Goal: Task Accomplishment & Management: Manage account settings

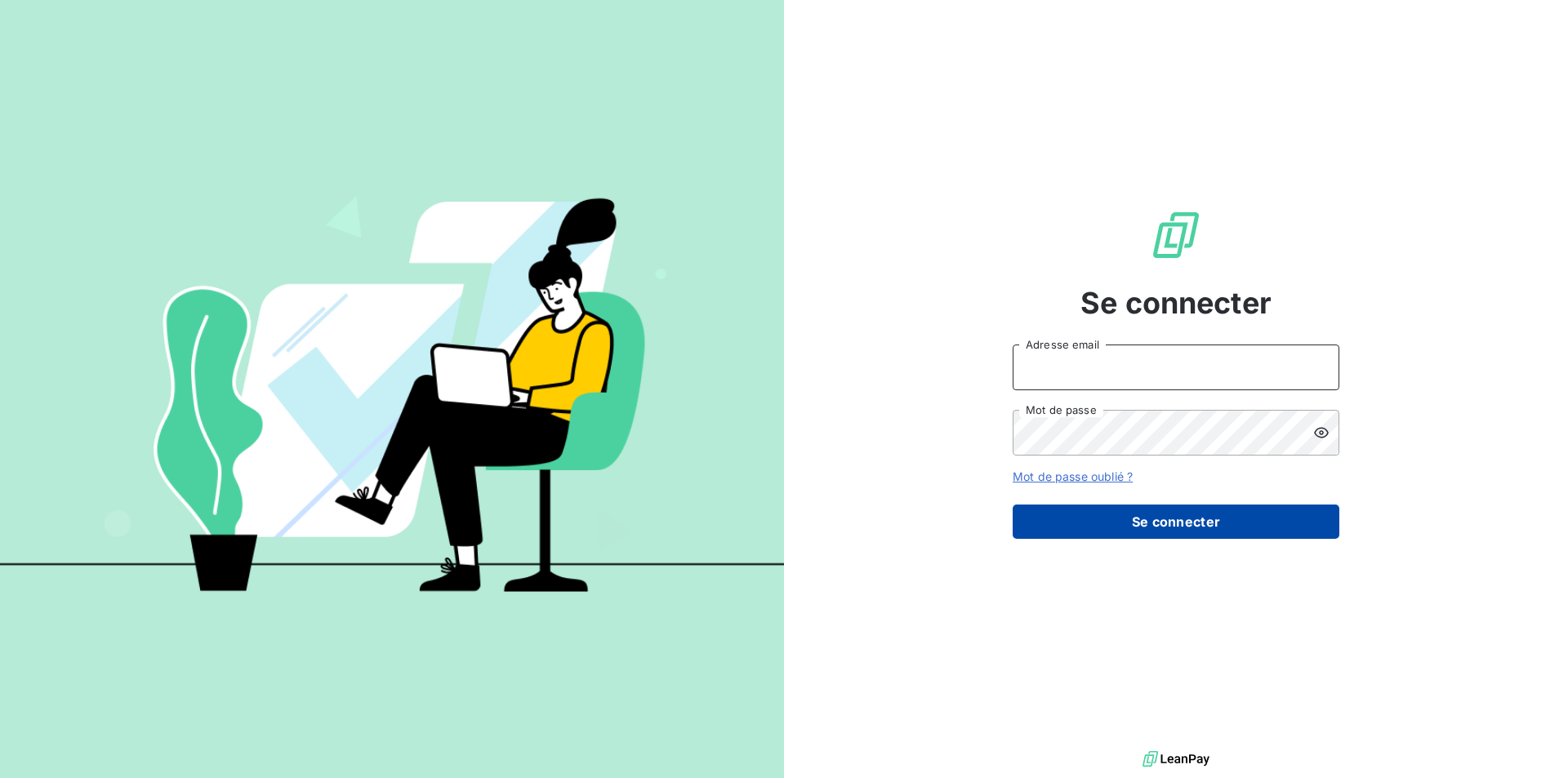
type input "[EMAIL_ADDRESS][DOMAIN_NAME]"
click at [1128, 516] on button "Se connecter" at bounding box center [1175, 522] width 326 height 35
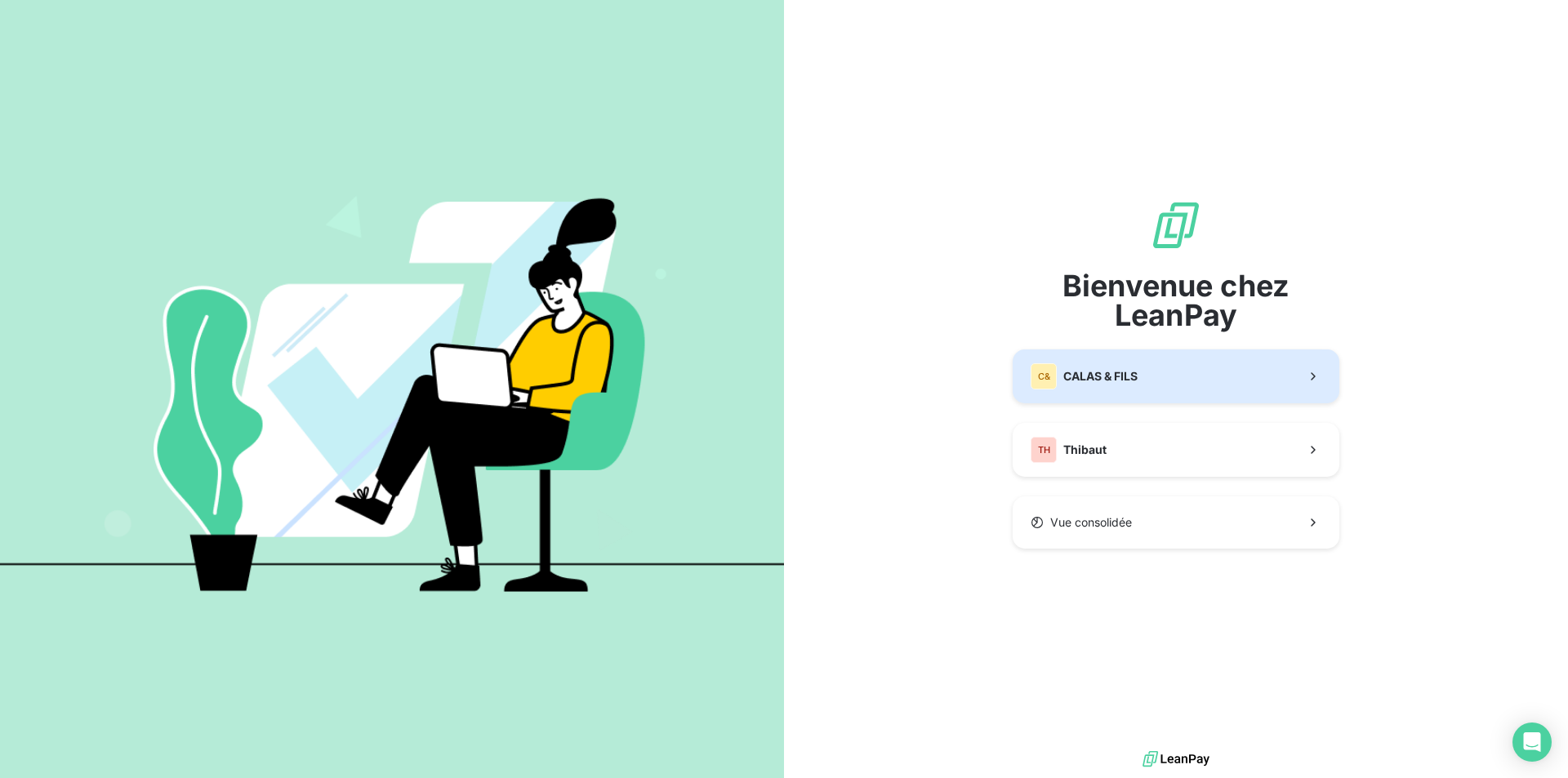
click at [1120, 378] on span "CALAS & FILS" at bounding box center [1100, 376] width 74 height 16
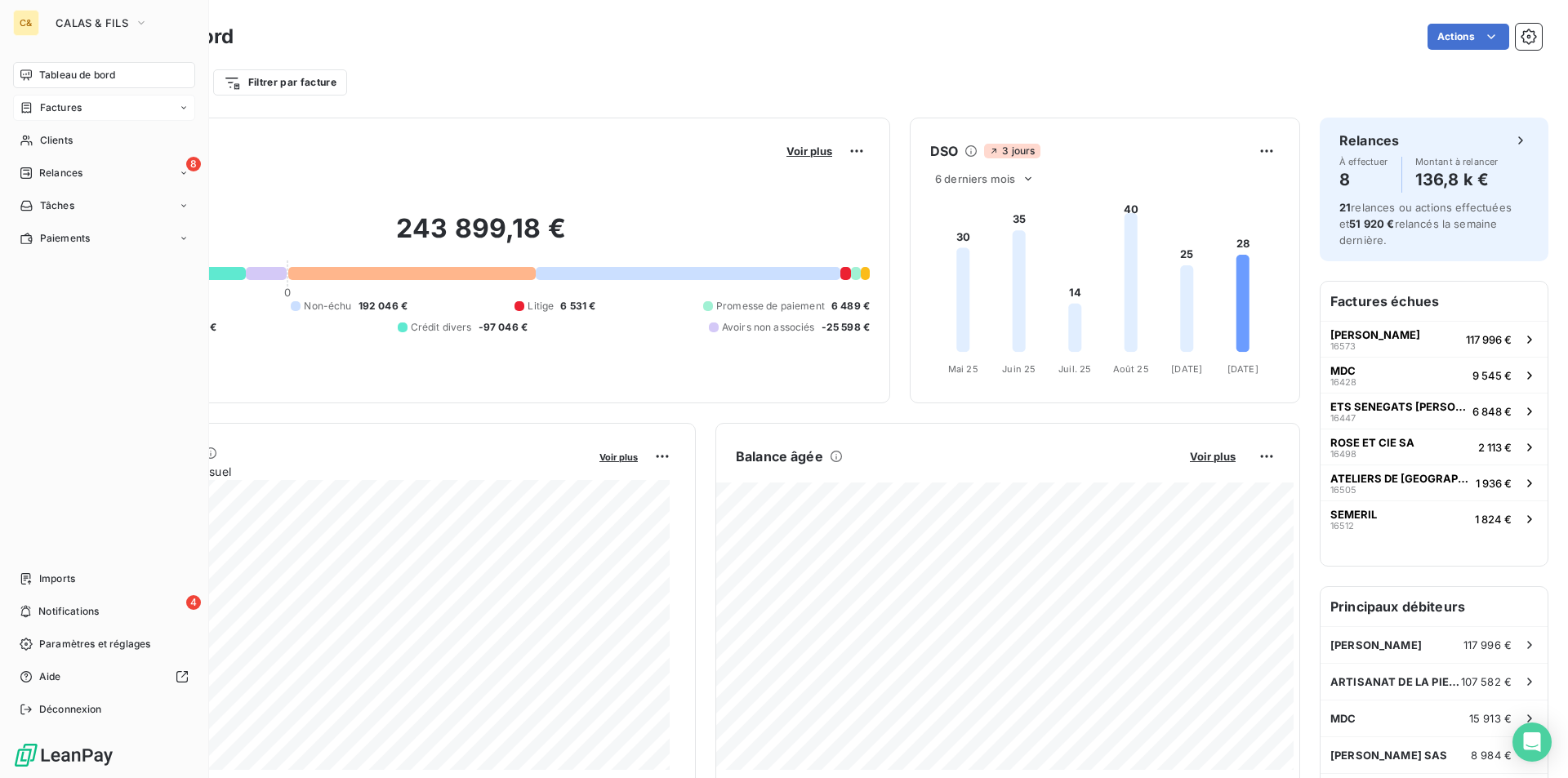
click at [51, 118] on div "Factures" at bounding box center [104, 107] width 182 height 26
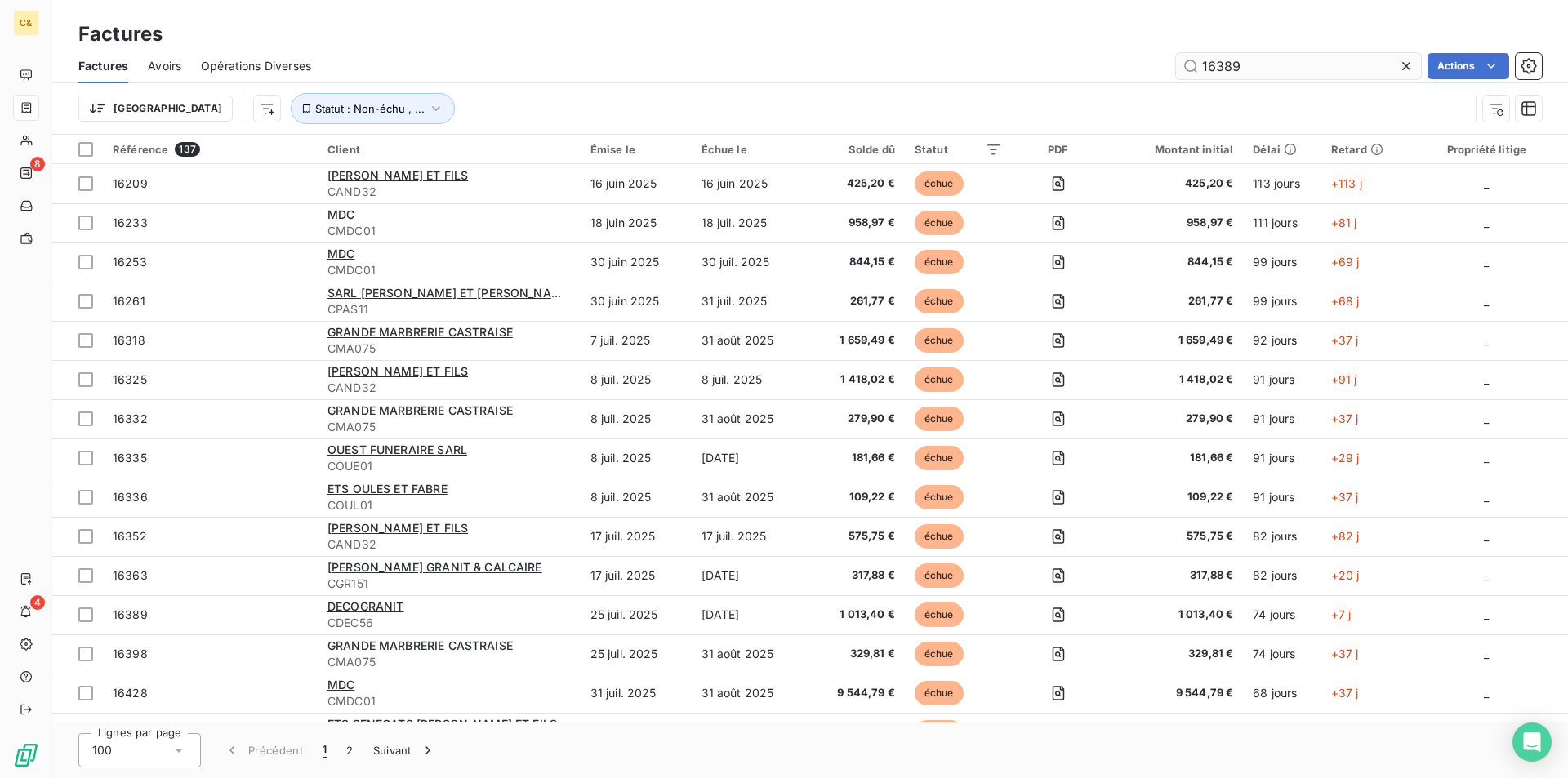
type input "16389"
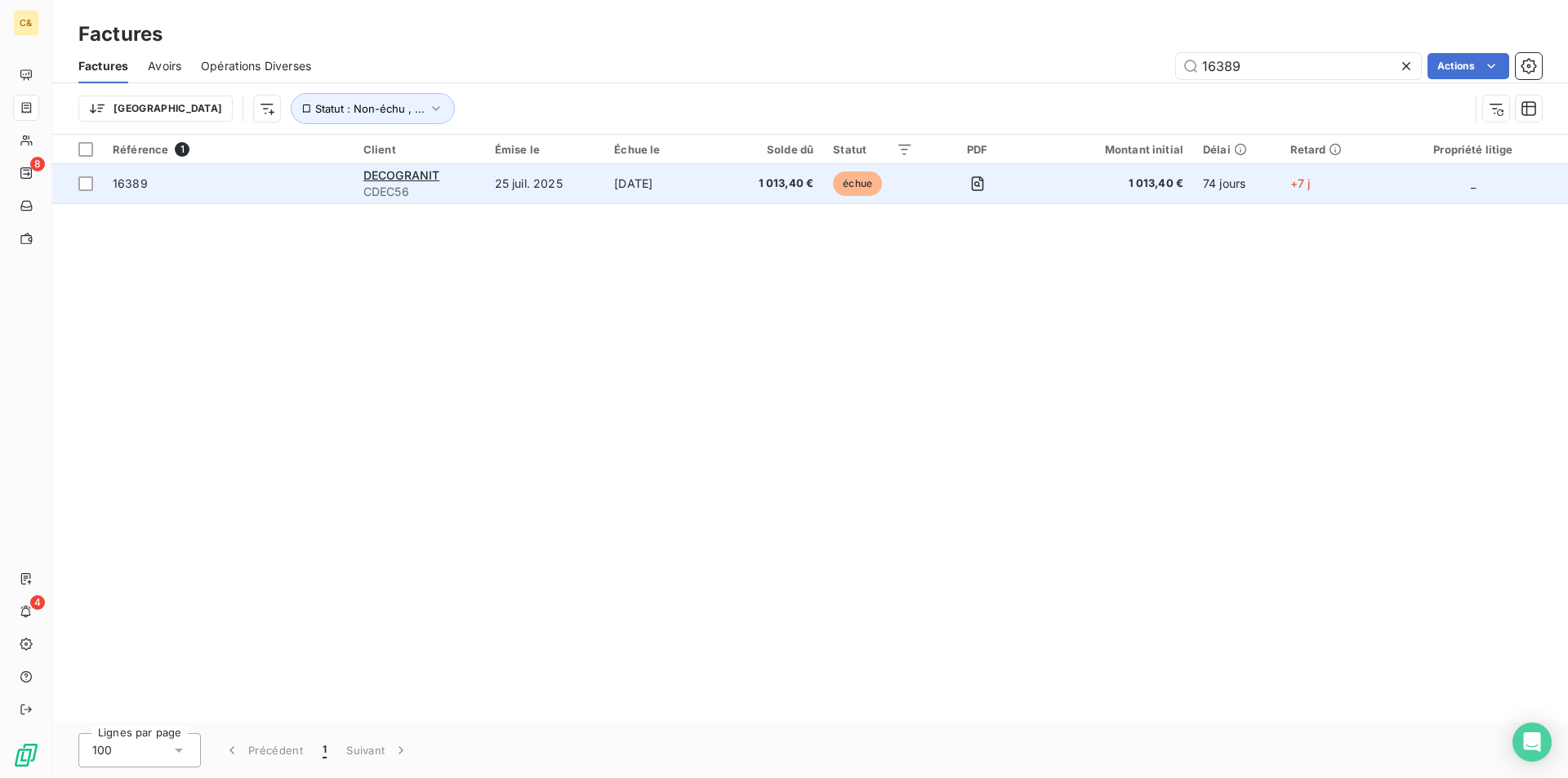
click at [735, 171] on td "1 013,40 €" at bounding box center [772, 183] width 102 height 40
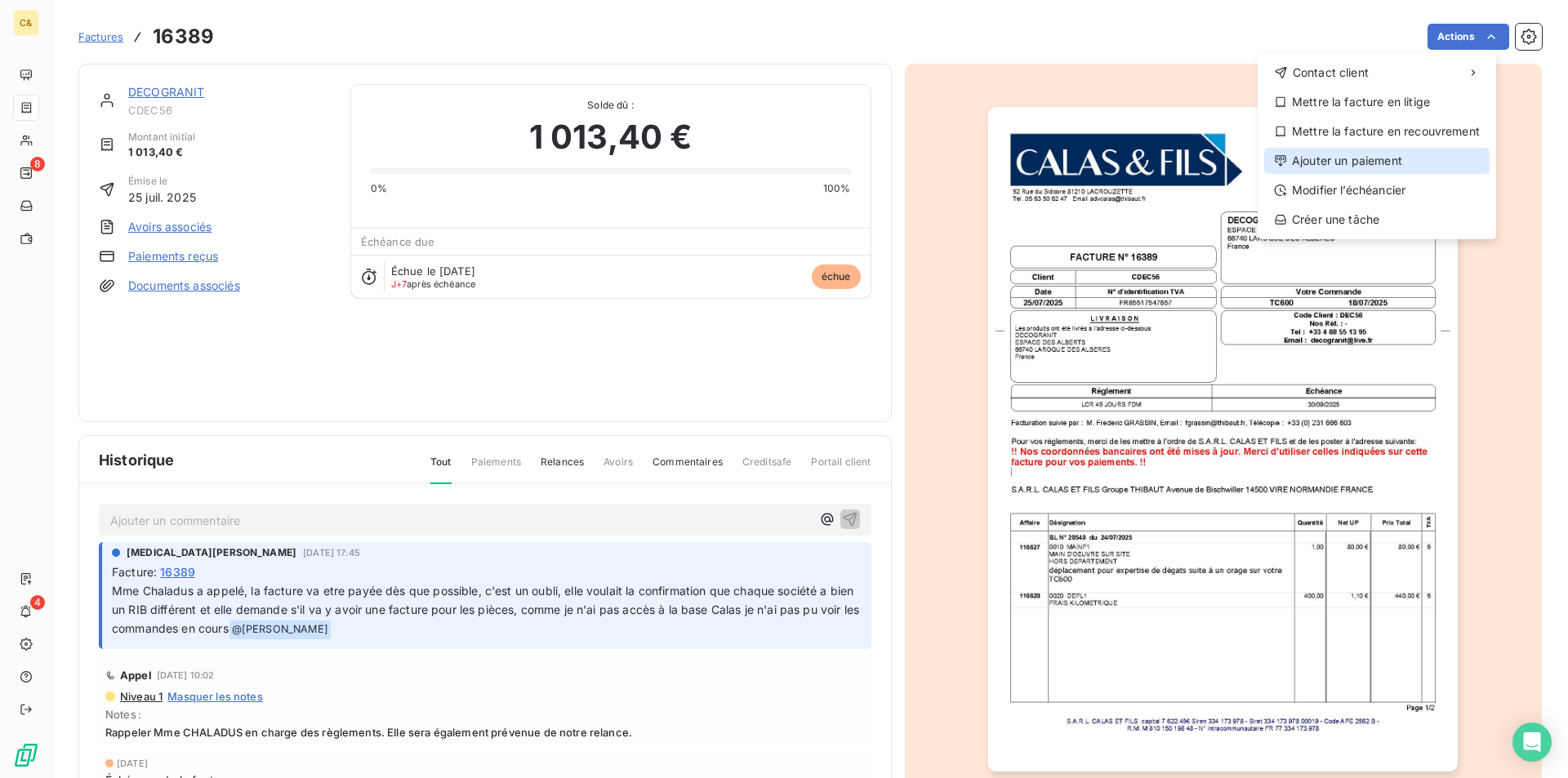
click at [1351, 156] on div "Ajouter un paiement" at bounding box center [1377, 160] width 226 height 26
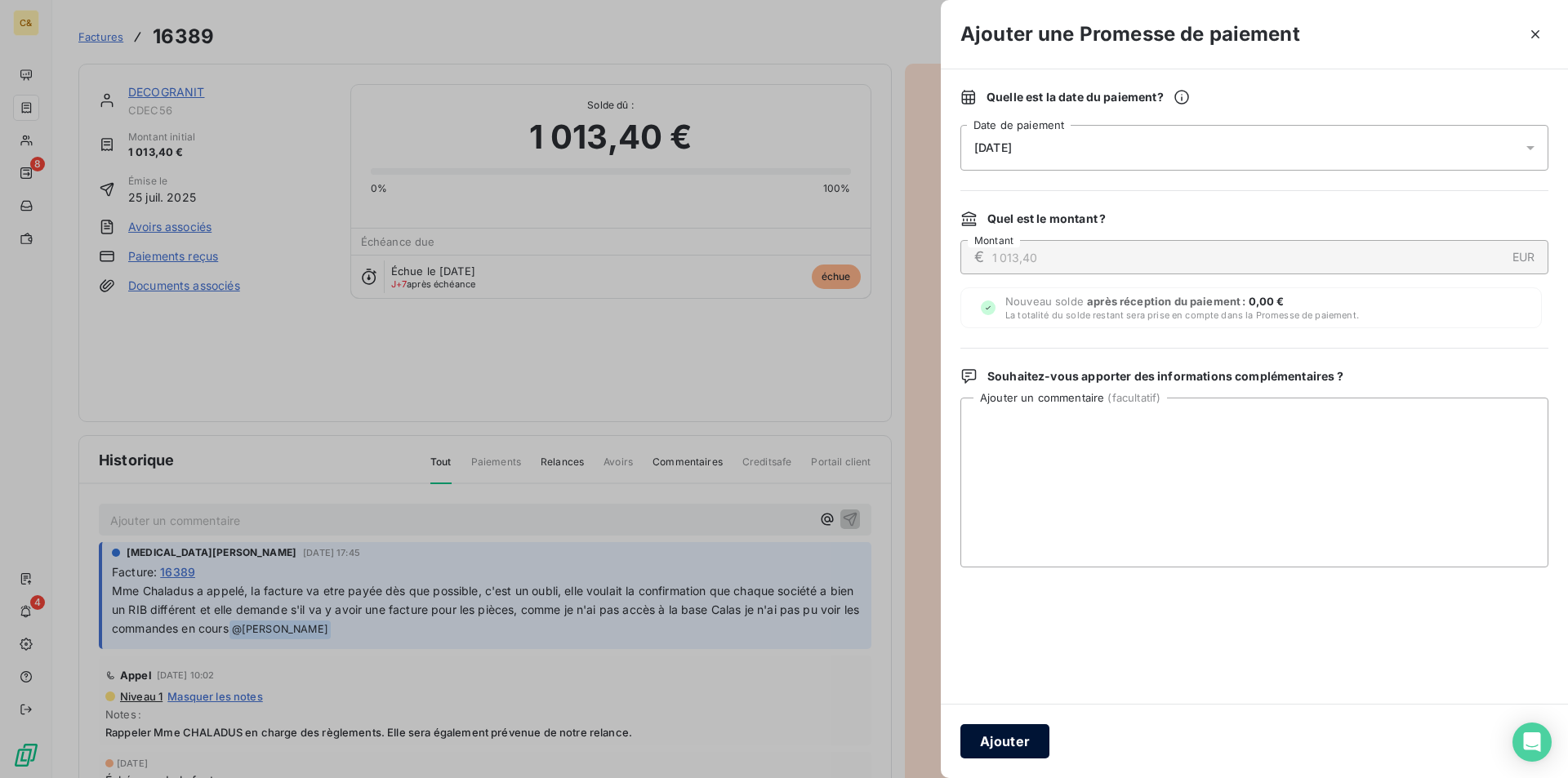
click at [1007, 746] on button "Ajouter" at bounding box center [1004, 742] width 89 height 35
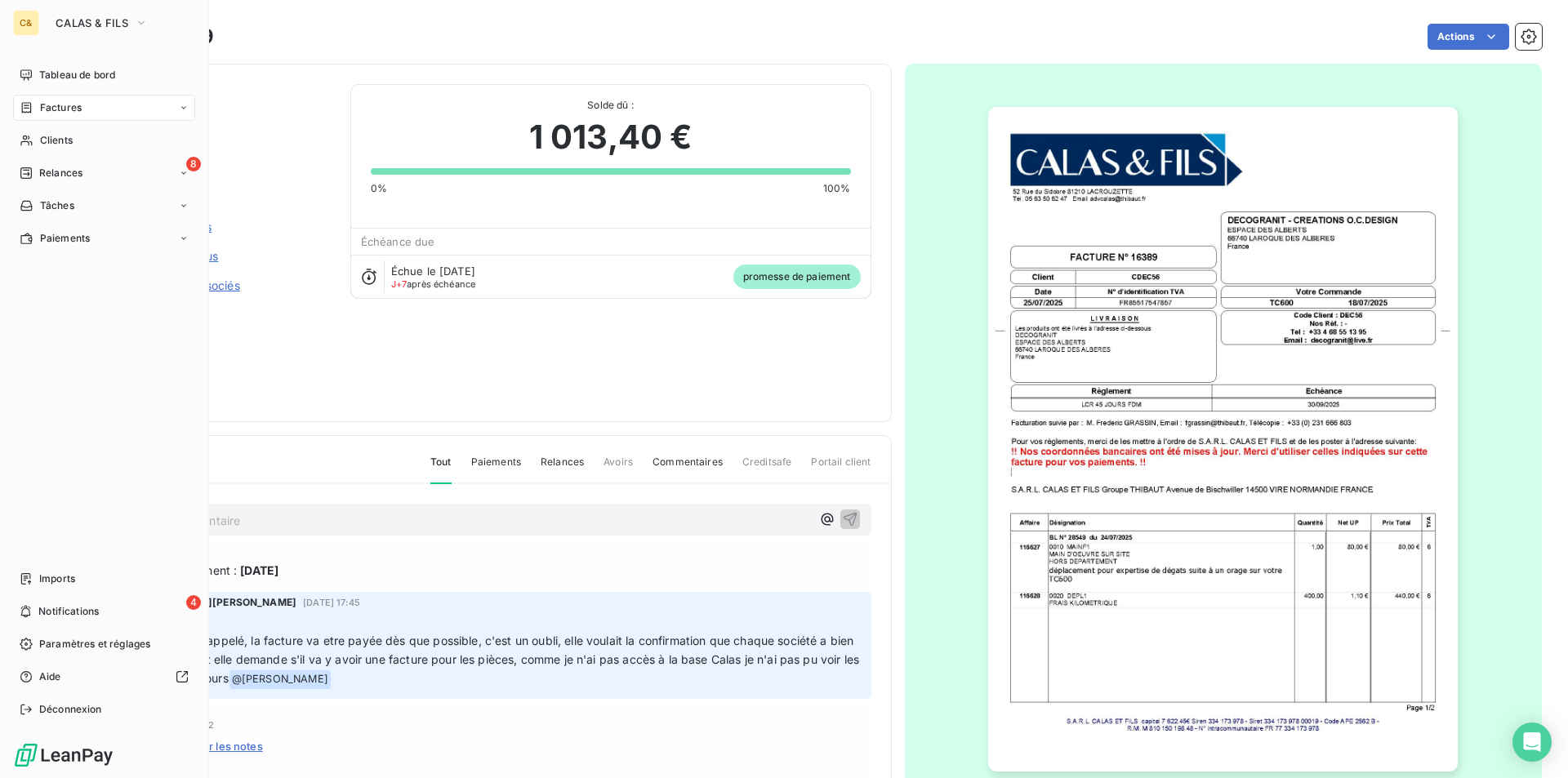
click at [44, 111] on span "Factures" at bounding box center [60, 107] width 41 height 14
click at [34, 149] on div "Clients" at bounding box center [104, 140] width 182 height 26
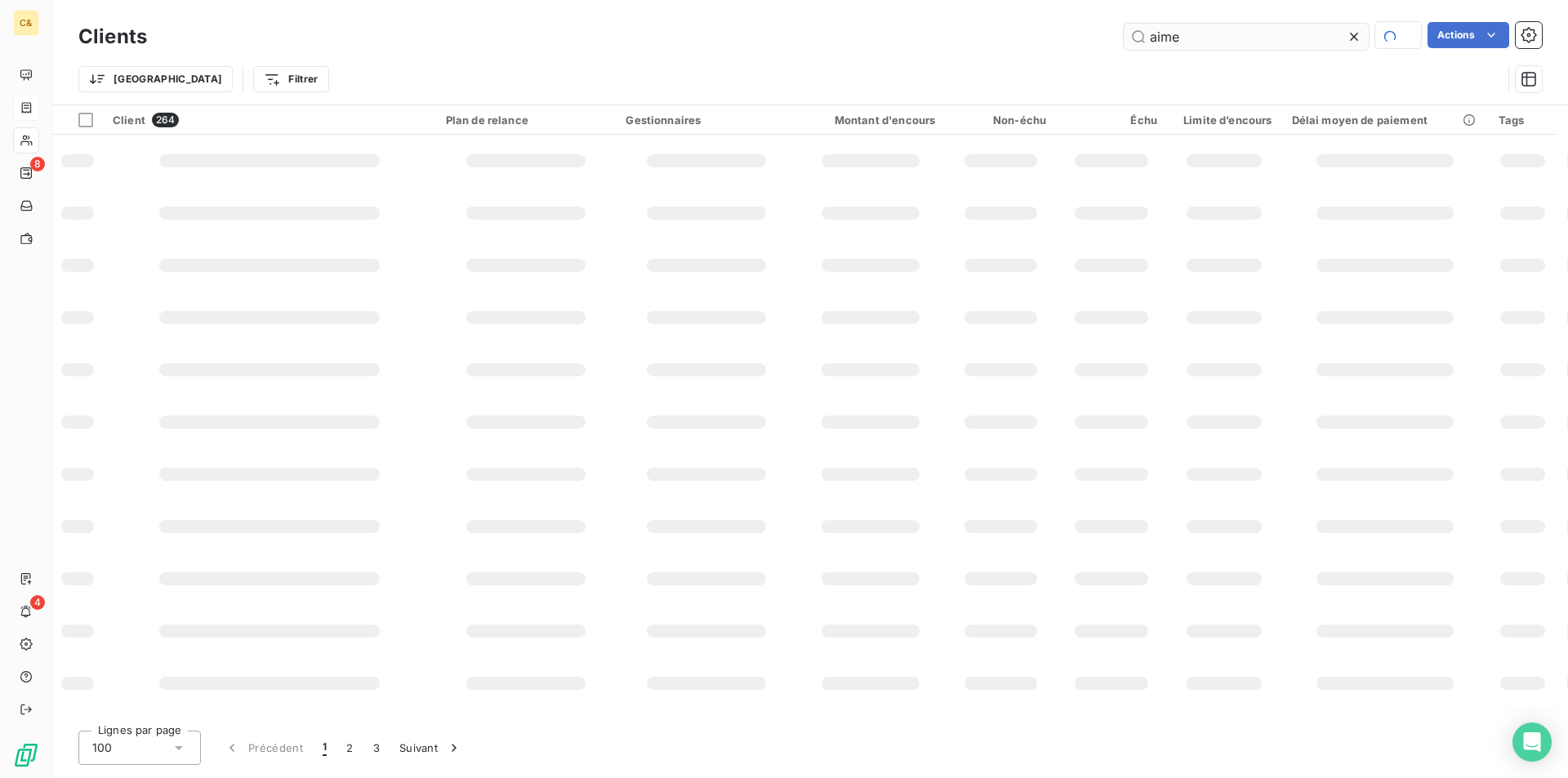
type input "aime"
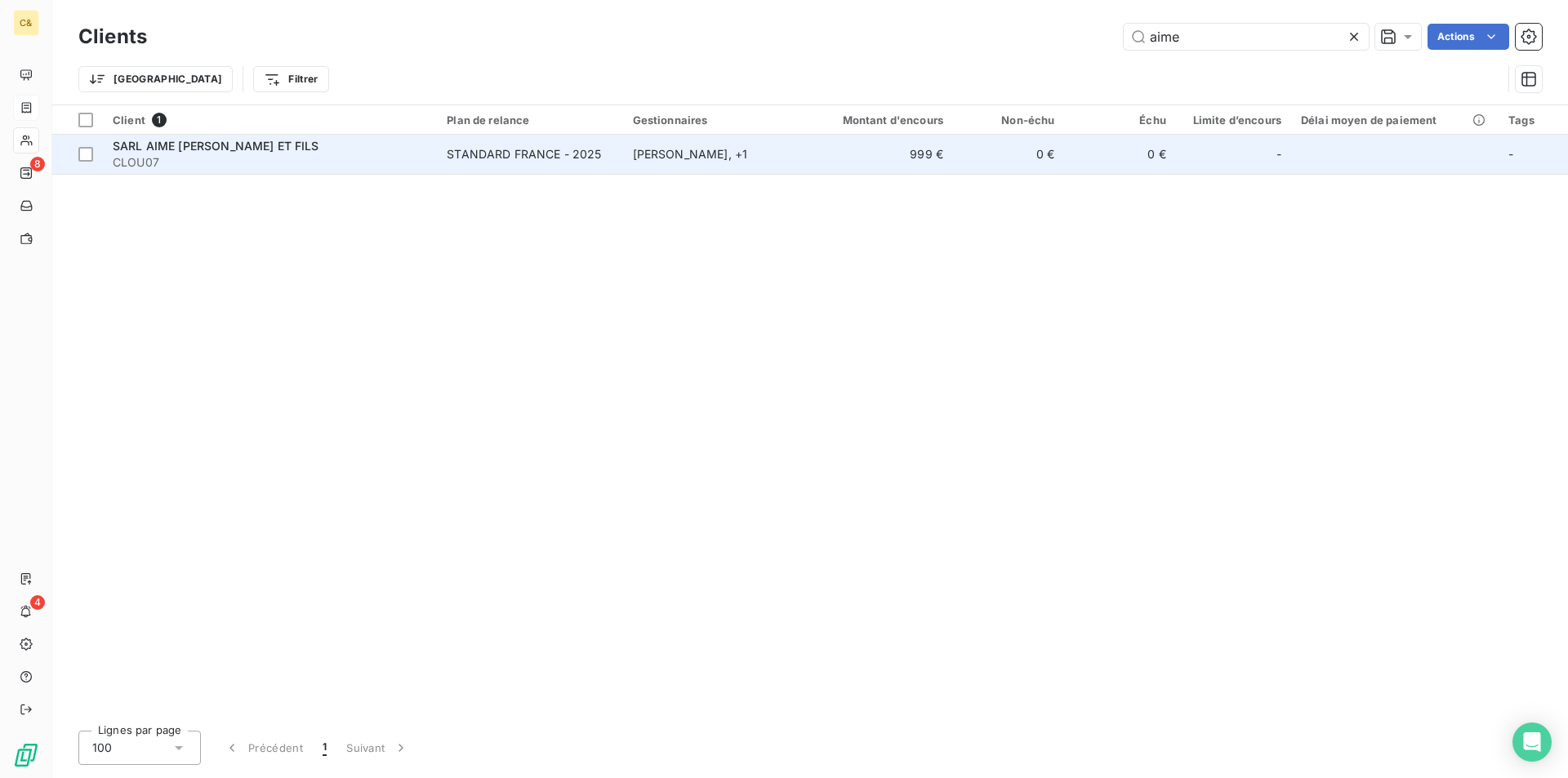
click at [344, 154] on span "CLOU07" at bounding box center [270, 162] width 315 height 16
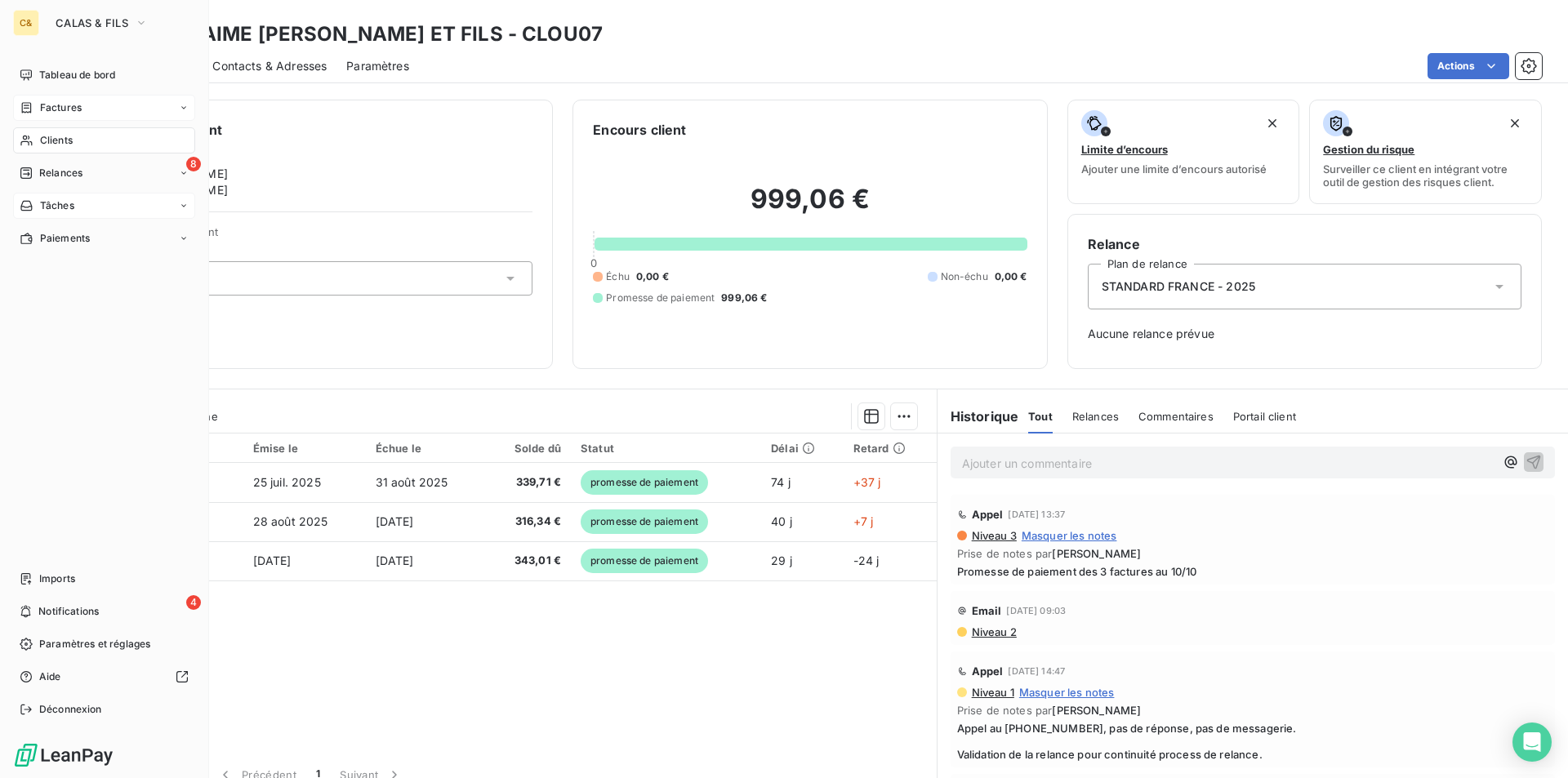
click at [64, 203] on span "Tâches" at bounding box center [57, 206] width 35 height 14
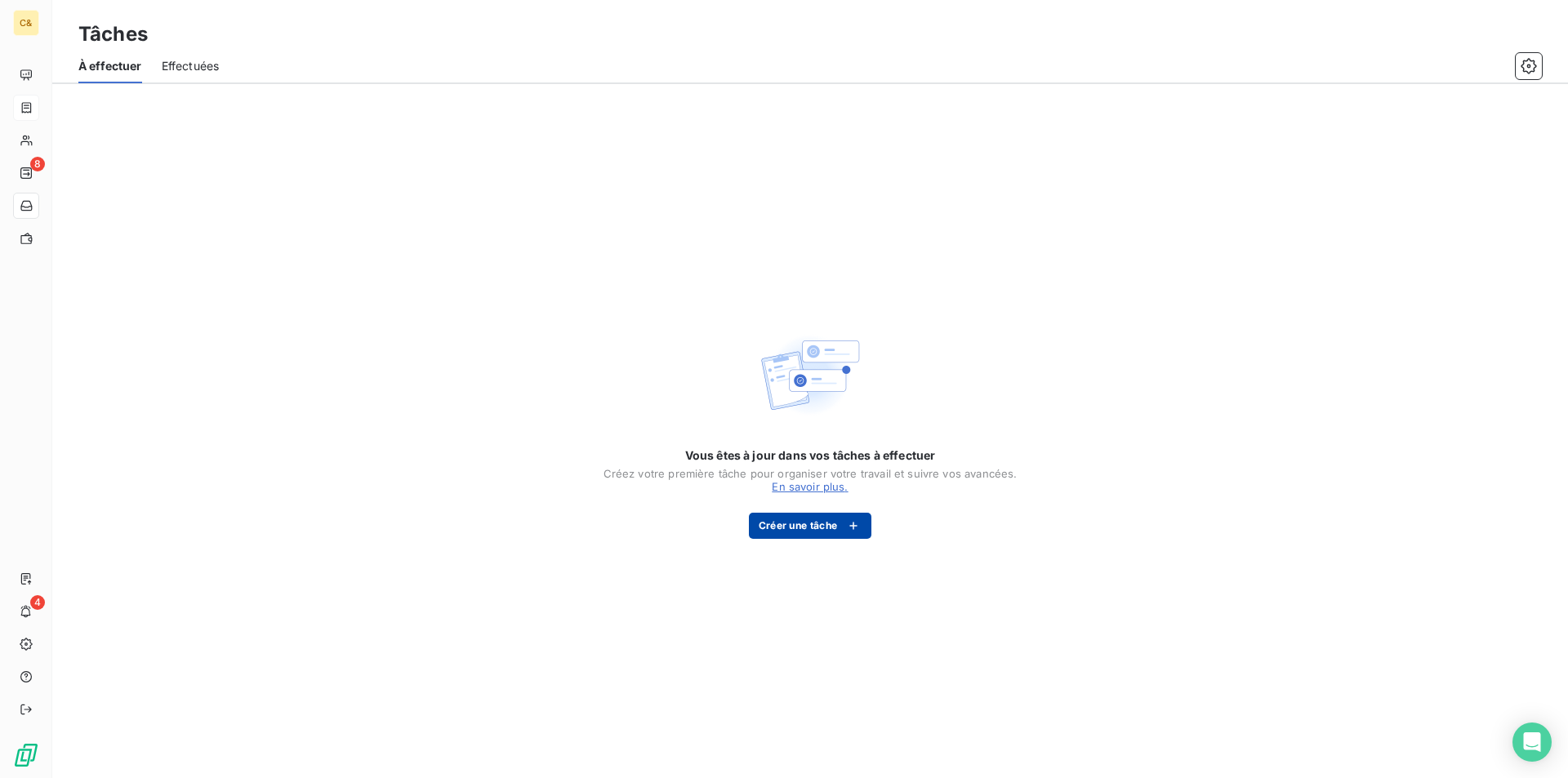
click at [829, 526] on button "Créer une tâche" at bounding box center [811, 525] width 124 height 26
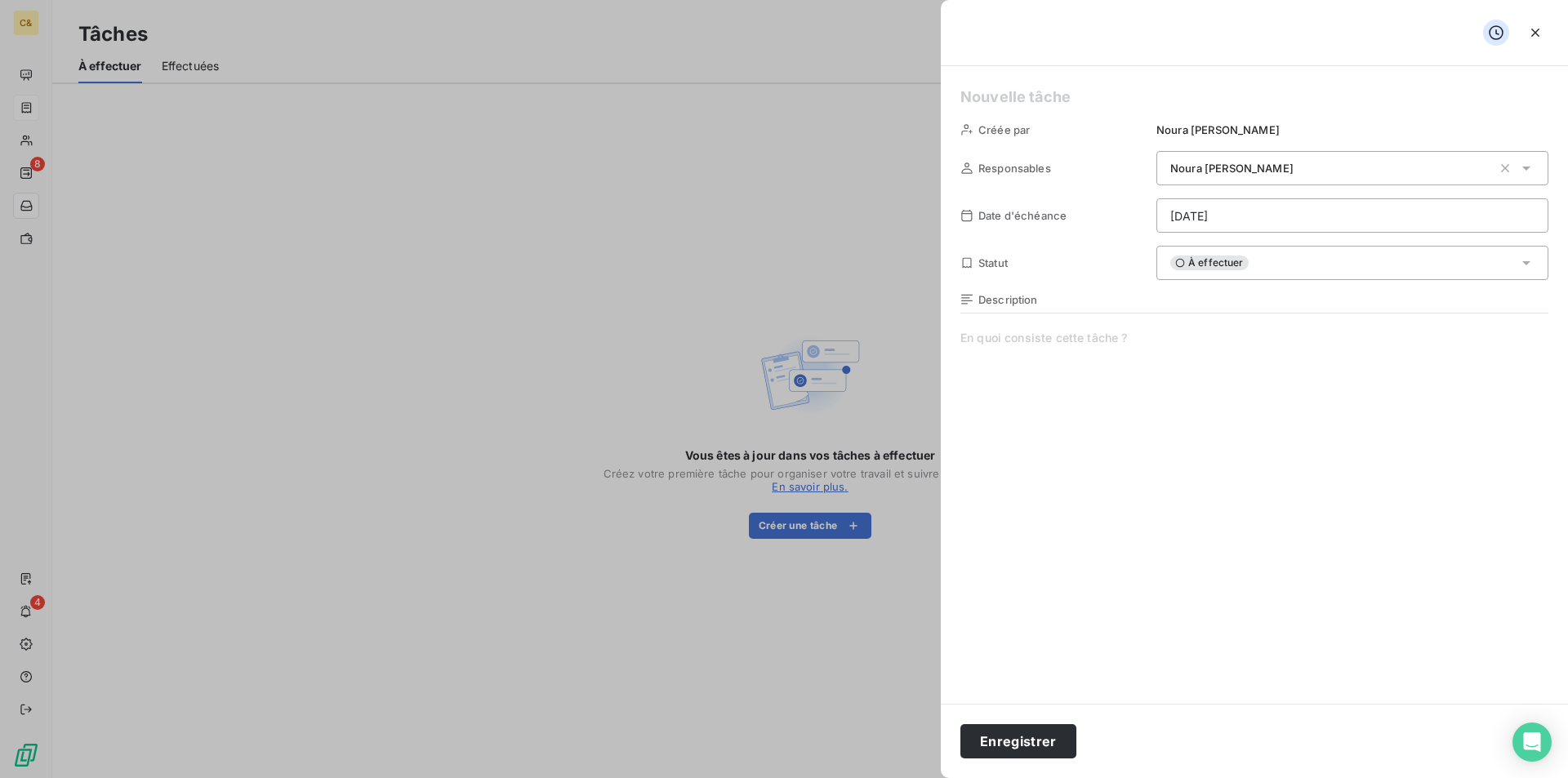
click at [1208, 217] on html "C& 8 4 Tâches À effectuer Effectuées Vous êtes à jour dans vos tâches à effectu…" at bounding box center [784, 389] width 1568 height 778
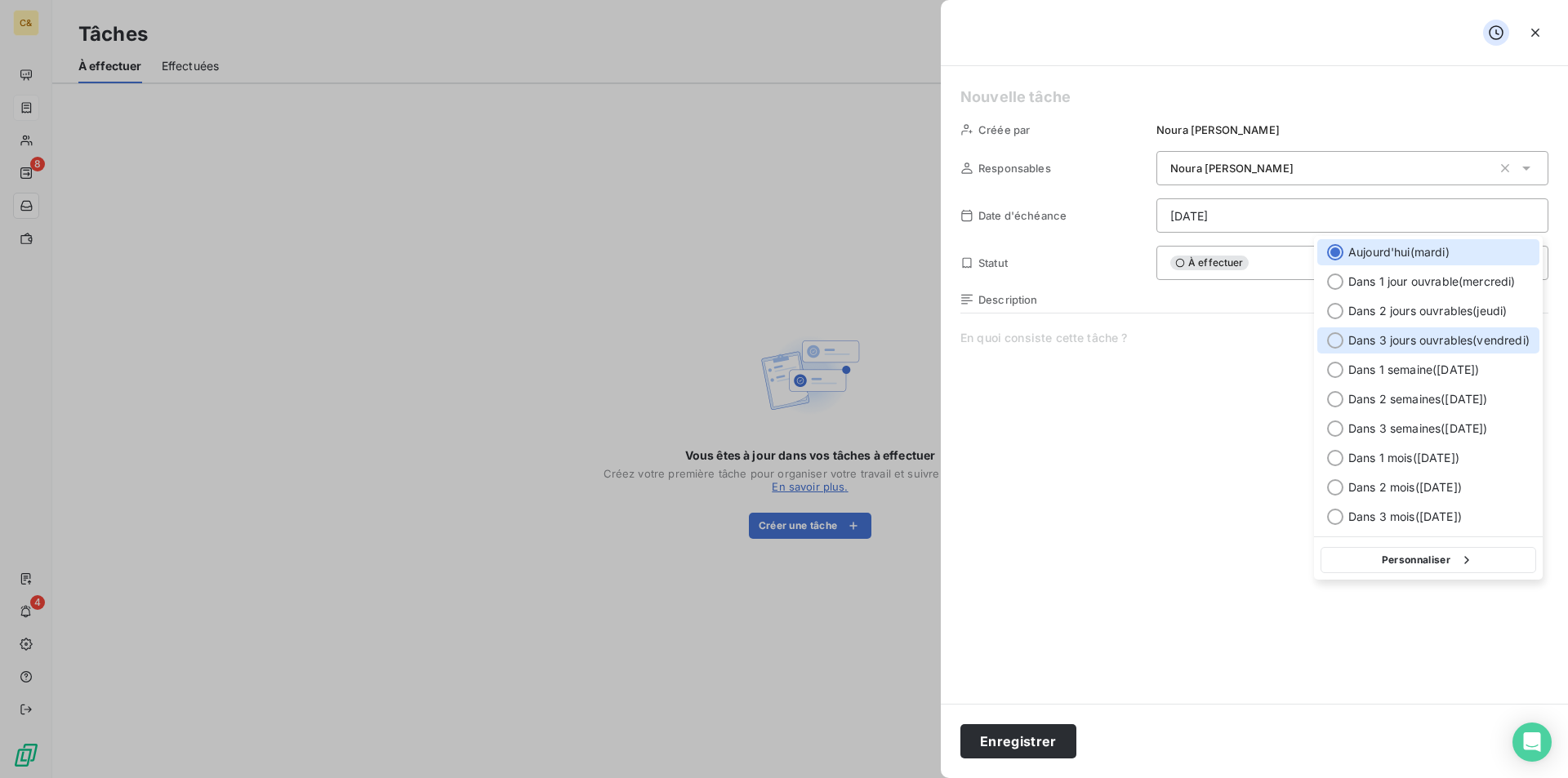
click at [1423, 343] on span "Dans 3 jours ouvrables ( [DATE] )" at bounding box center [1439, 340] width 181 height 16
type input "[DATE]"
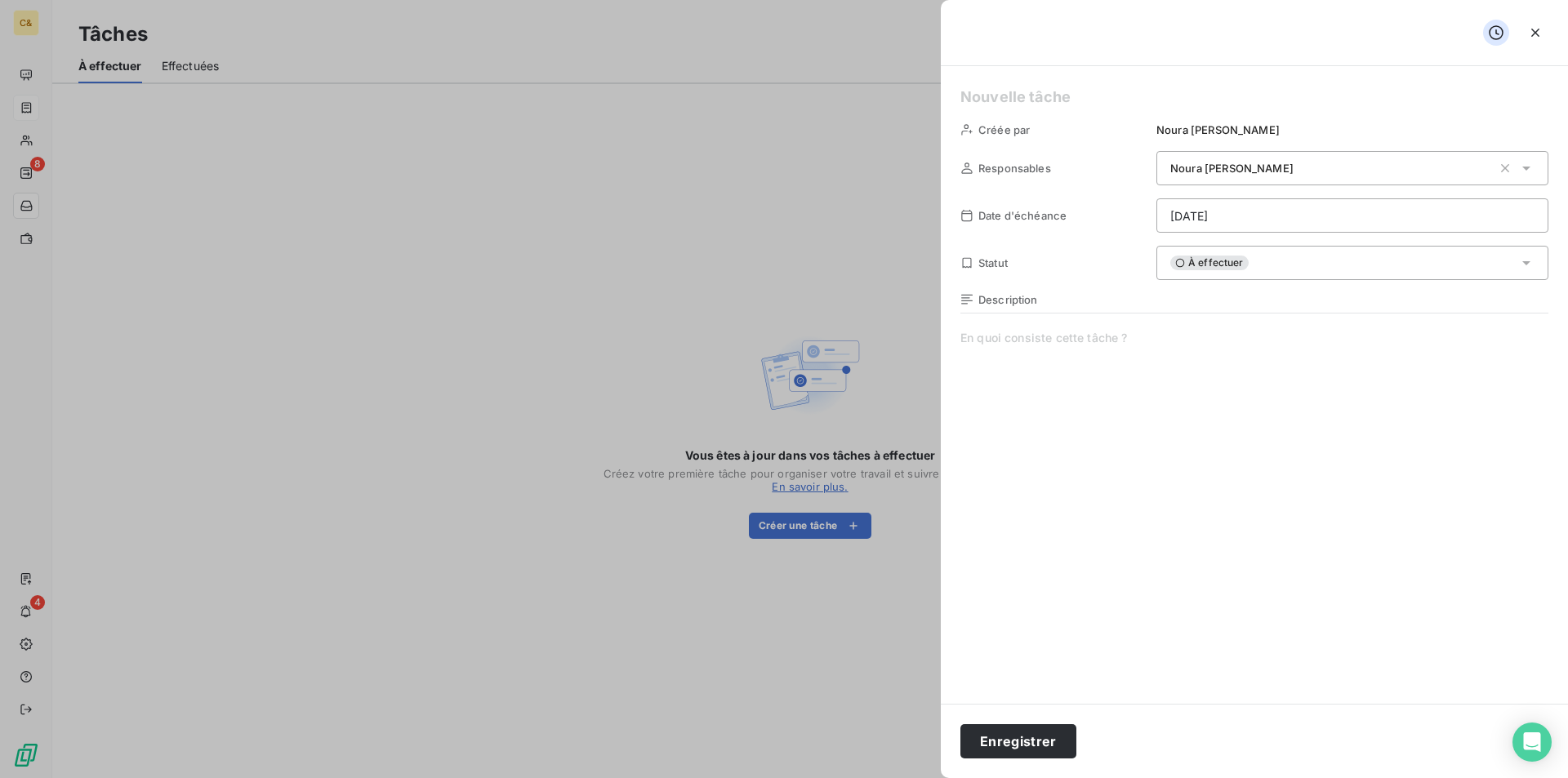
drag, startPoint x: 1019, startPoint y: 345, endPoint x: 1042, endPoint y: 347, distance: 23.1
click at [1019, 345] on span at bounding box center [1253, 486] width 588 height 314
click at [1425, 337] on span "Rappeler LOUP07- Promesse de paiement non tenue pour2/3 factures en attente d […" at bounding box center [1253, 486] width 588 height 314
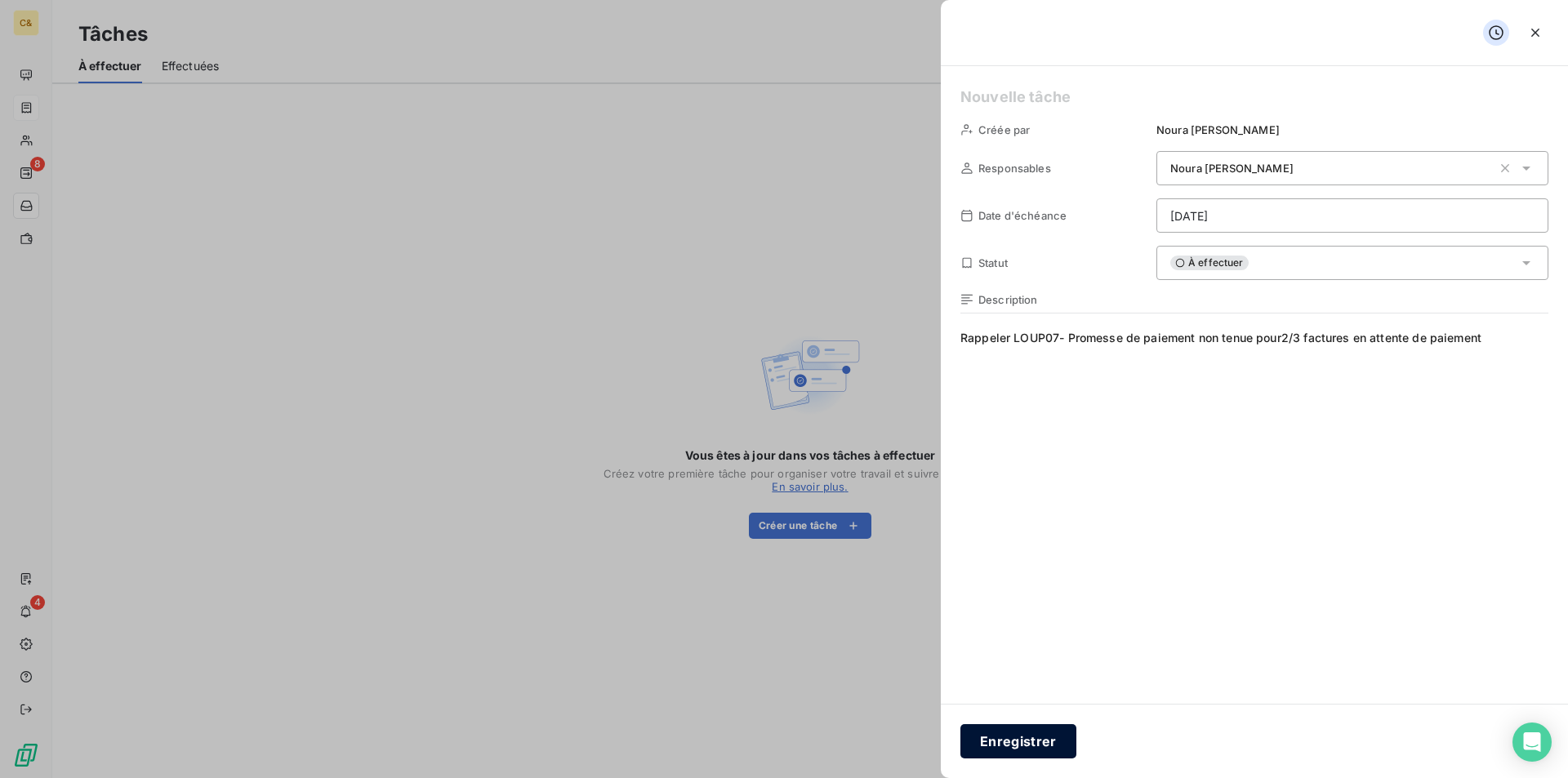
click at [998, 738] on button "Enregistrer" at bounding box center [1018, 742] width 116 height 35
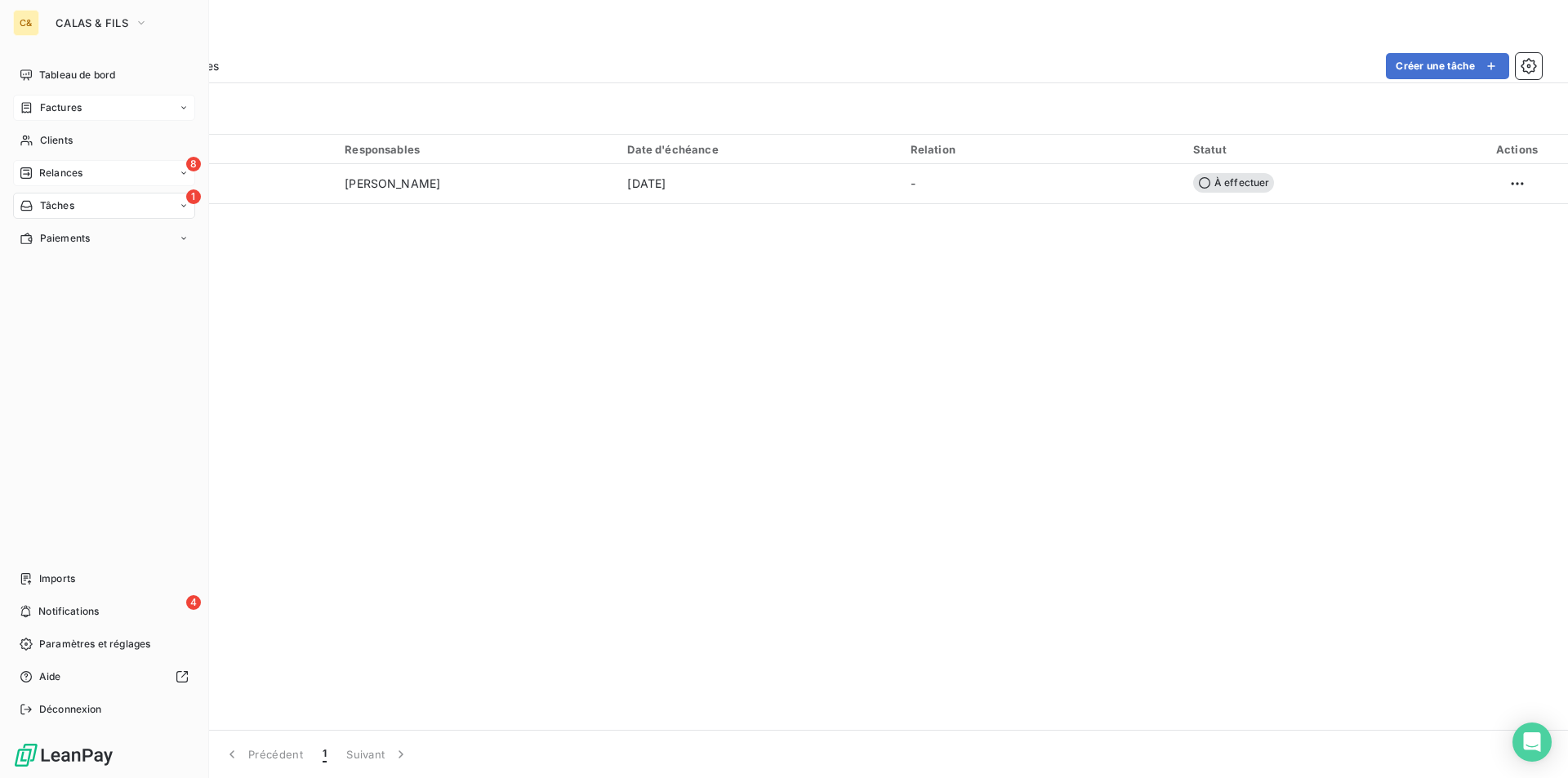
drag, startPoint x: 70, startPoint y: 174, endPoint x: 89, endPoint y: 178, distance: 19.4
click at [70, 174] on span "Relances" at bounding box center [61, 173] width 43 height 14
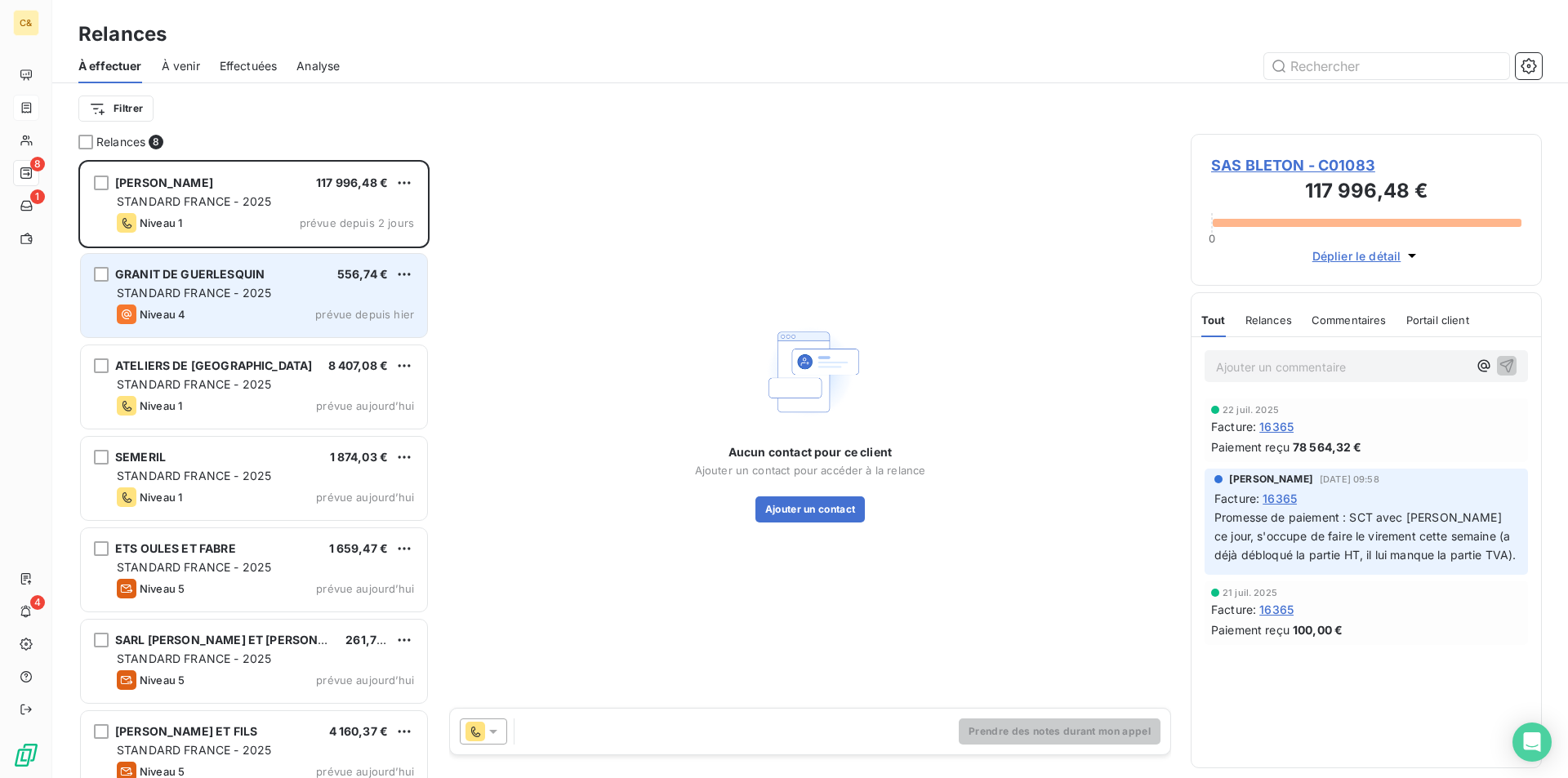
scroll to position [606, 339]
click at [258, 313] on div "Niveau 4 prévue depuis hier" at bounding box center [265, 315] width 297 height 19
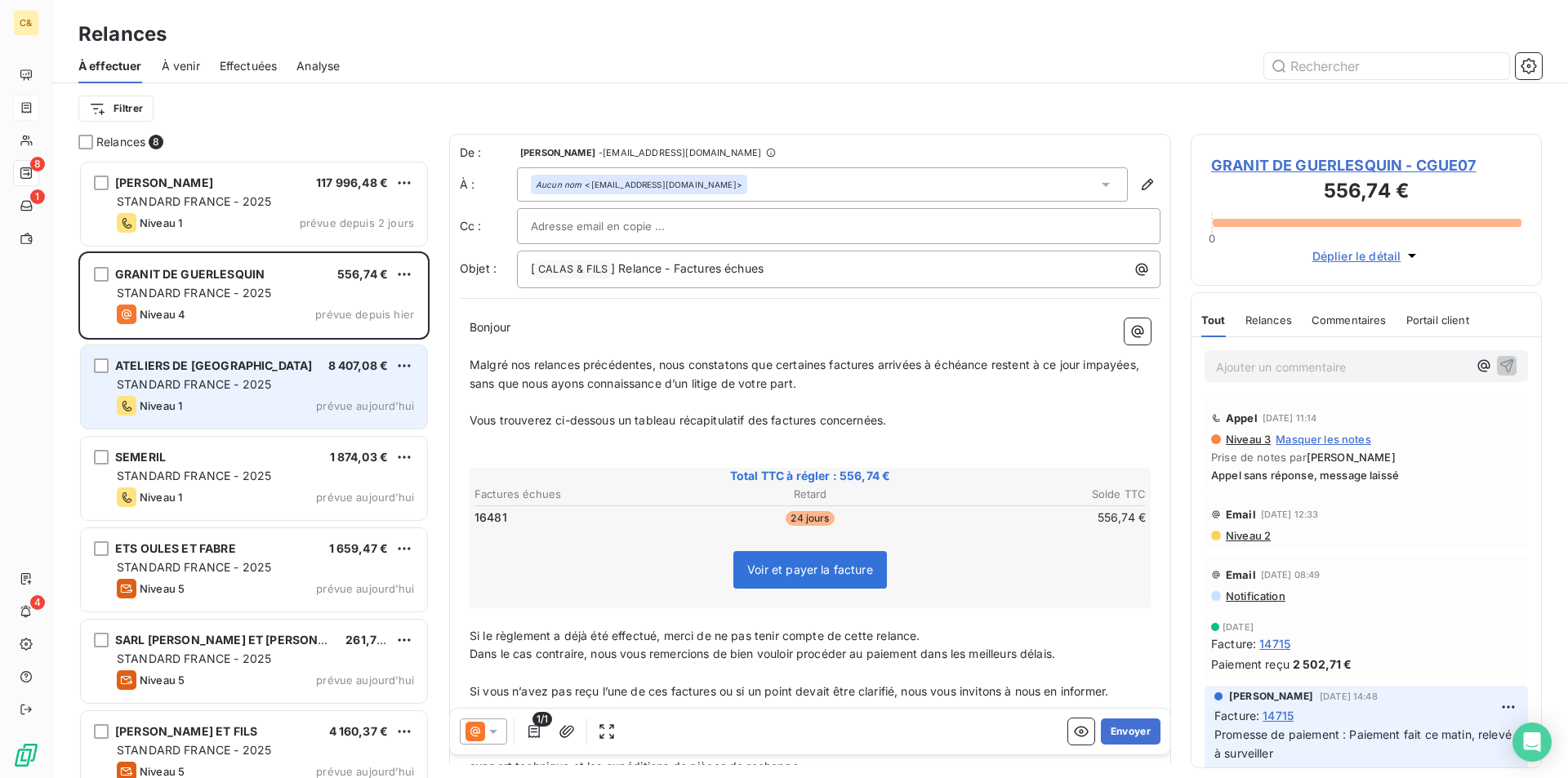
click at [290, 409] on div "Niveau 1 prévue aujourd’hui" at bounding box center [265, 405] width 297 height 19
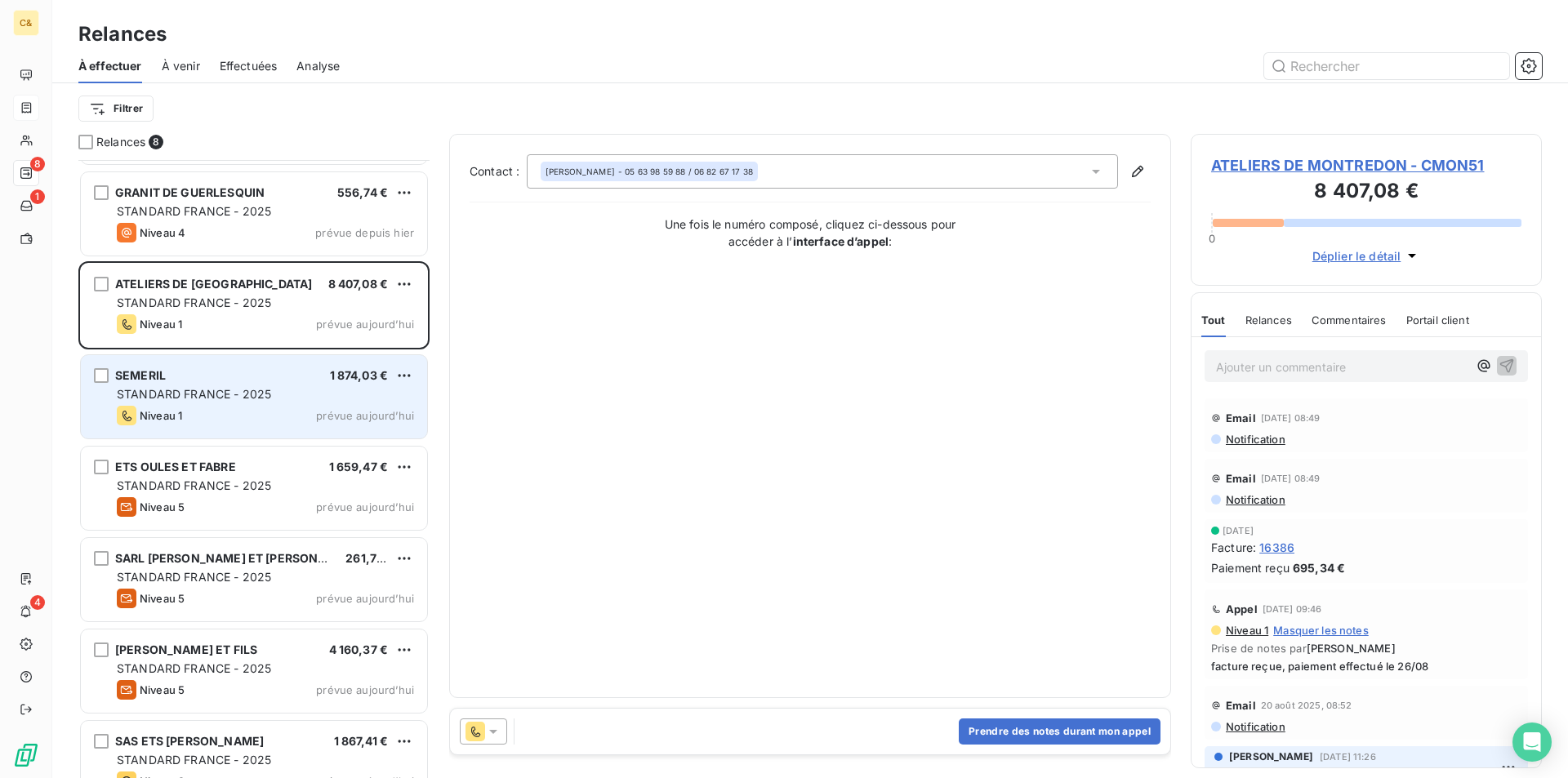
scroll to position [114, 0]
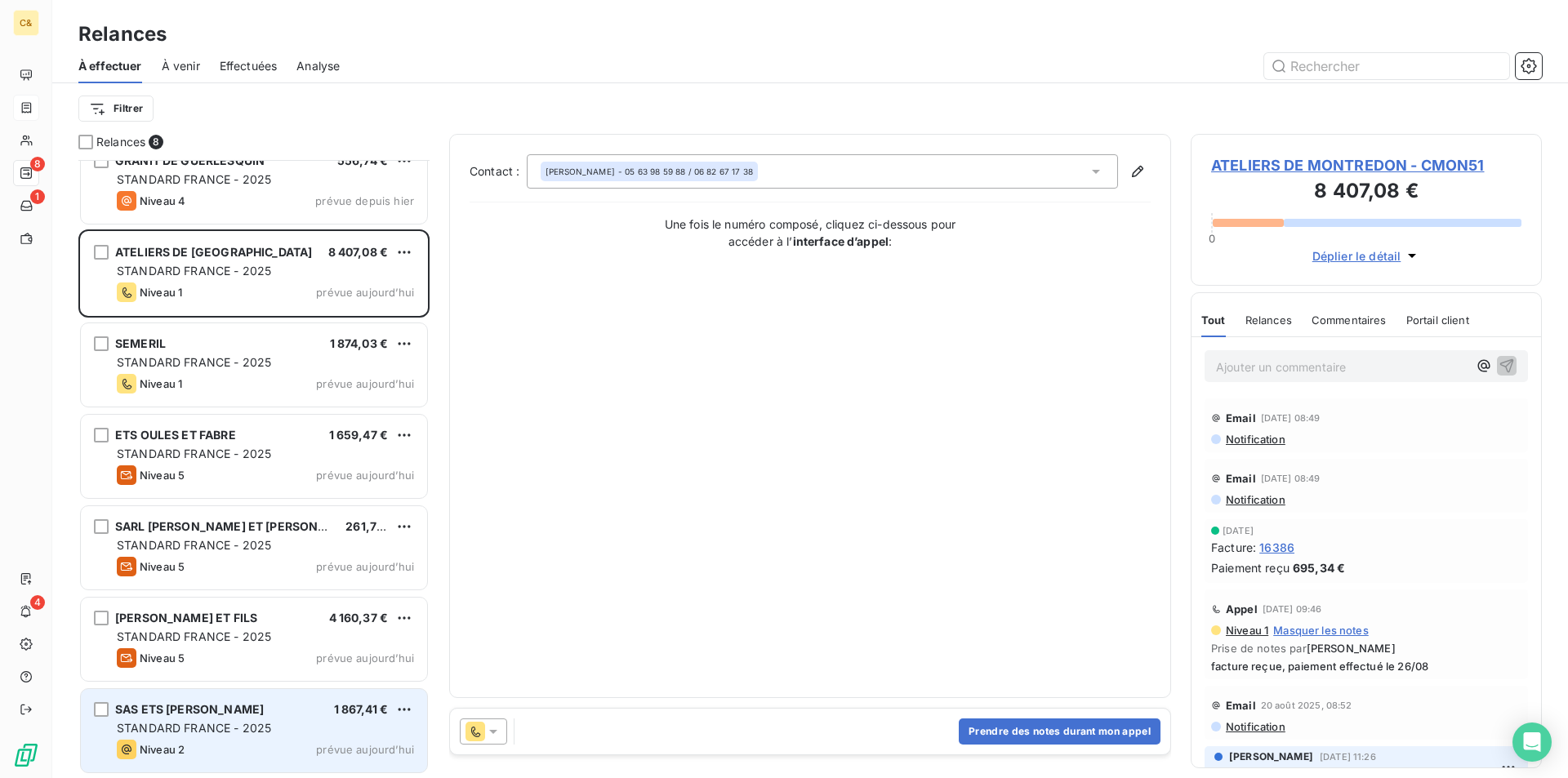
click at [258, 754] on div "Niveau 2 prévue aujourd’hui" at bounding box center [265, 750] width 297 height 19
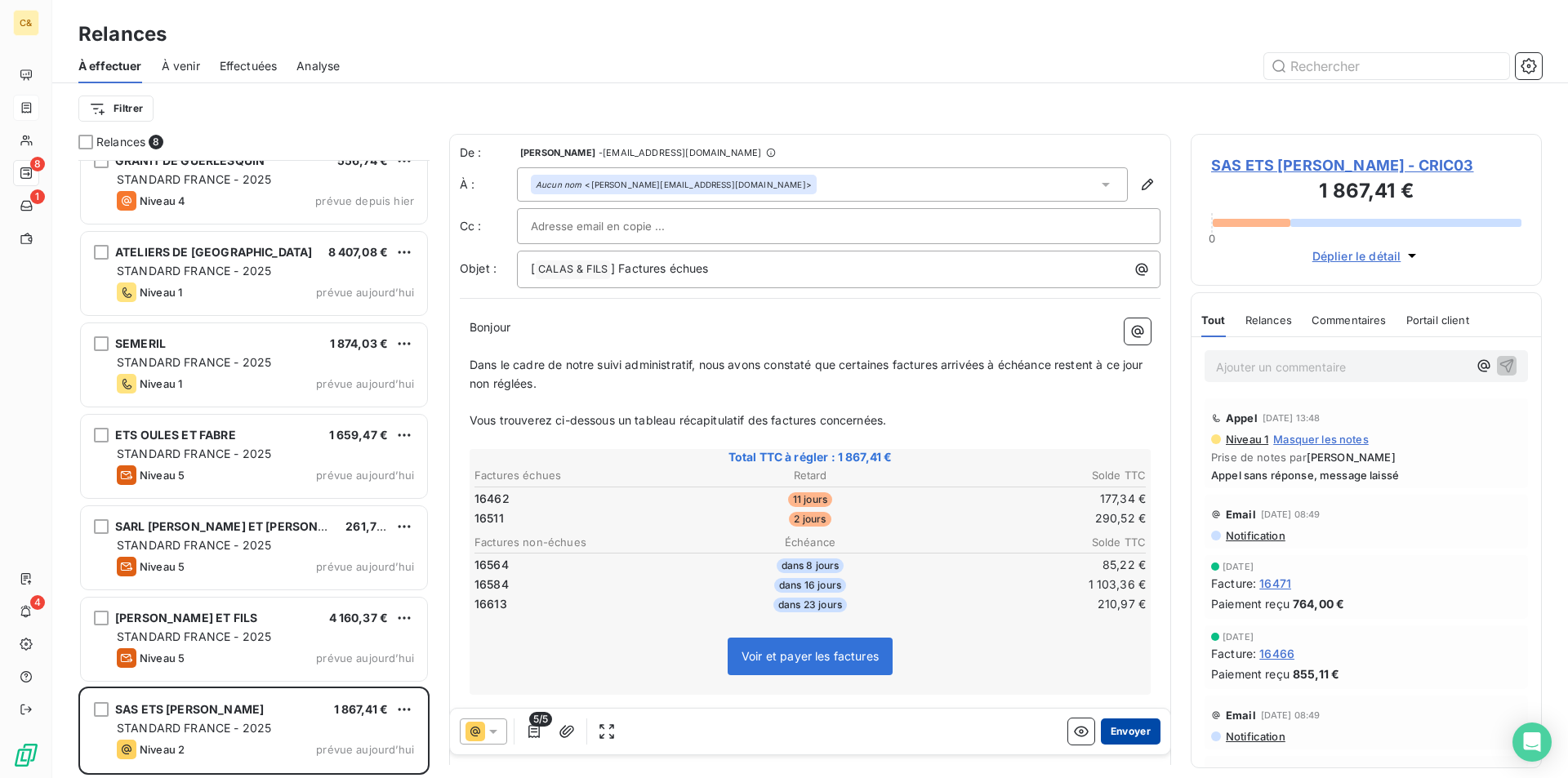
click at [1121, 728] on button "Envoyer" at bounding box center [1131, 732] width 60 height 26
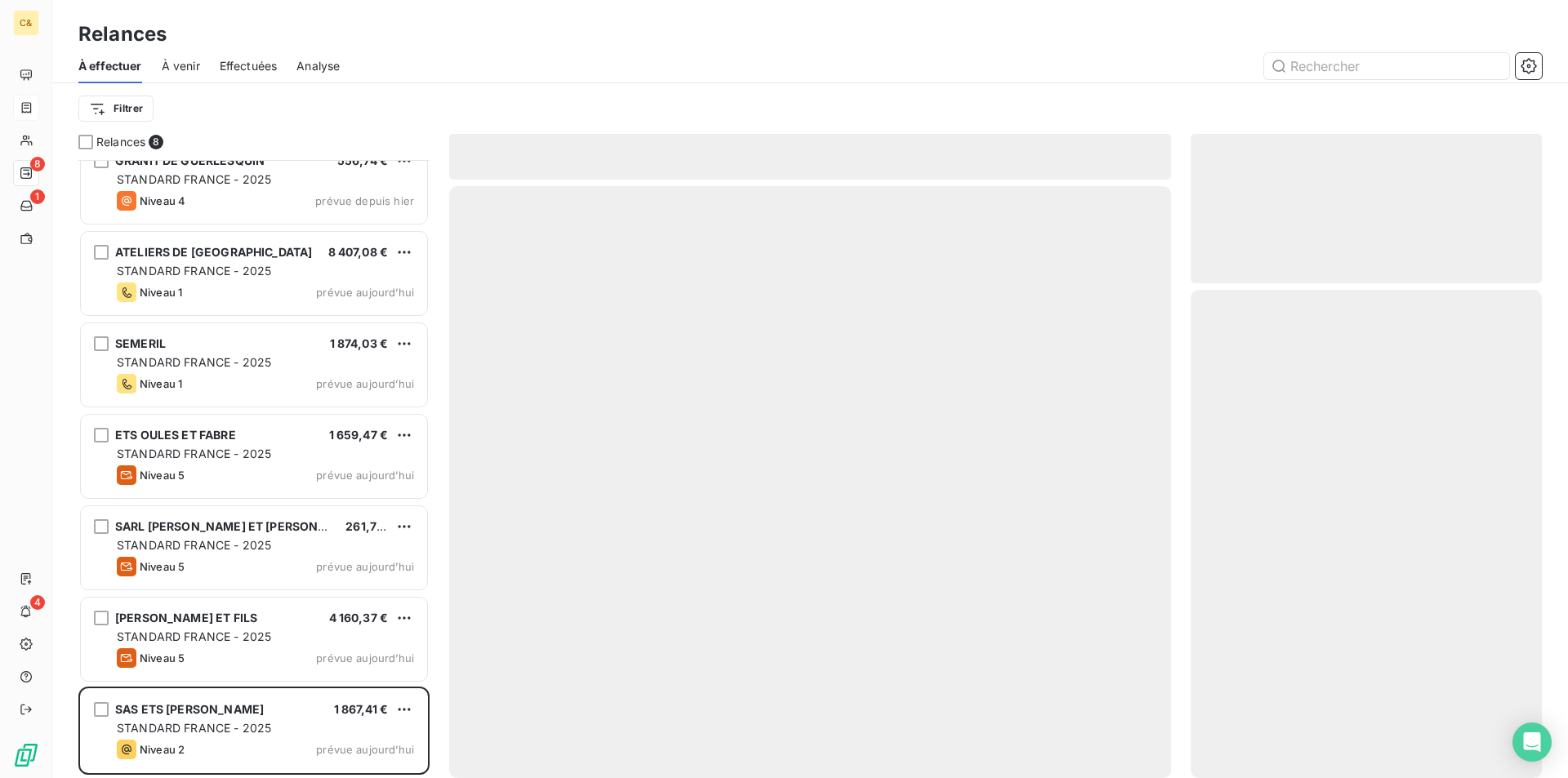
scroll to position [22, 0]
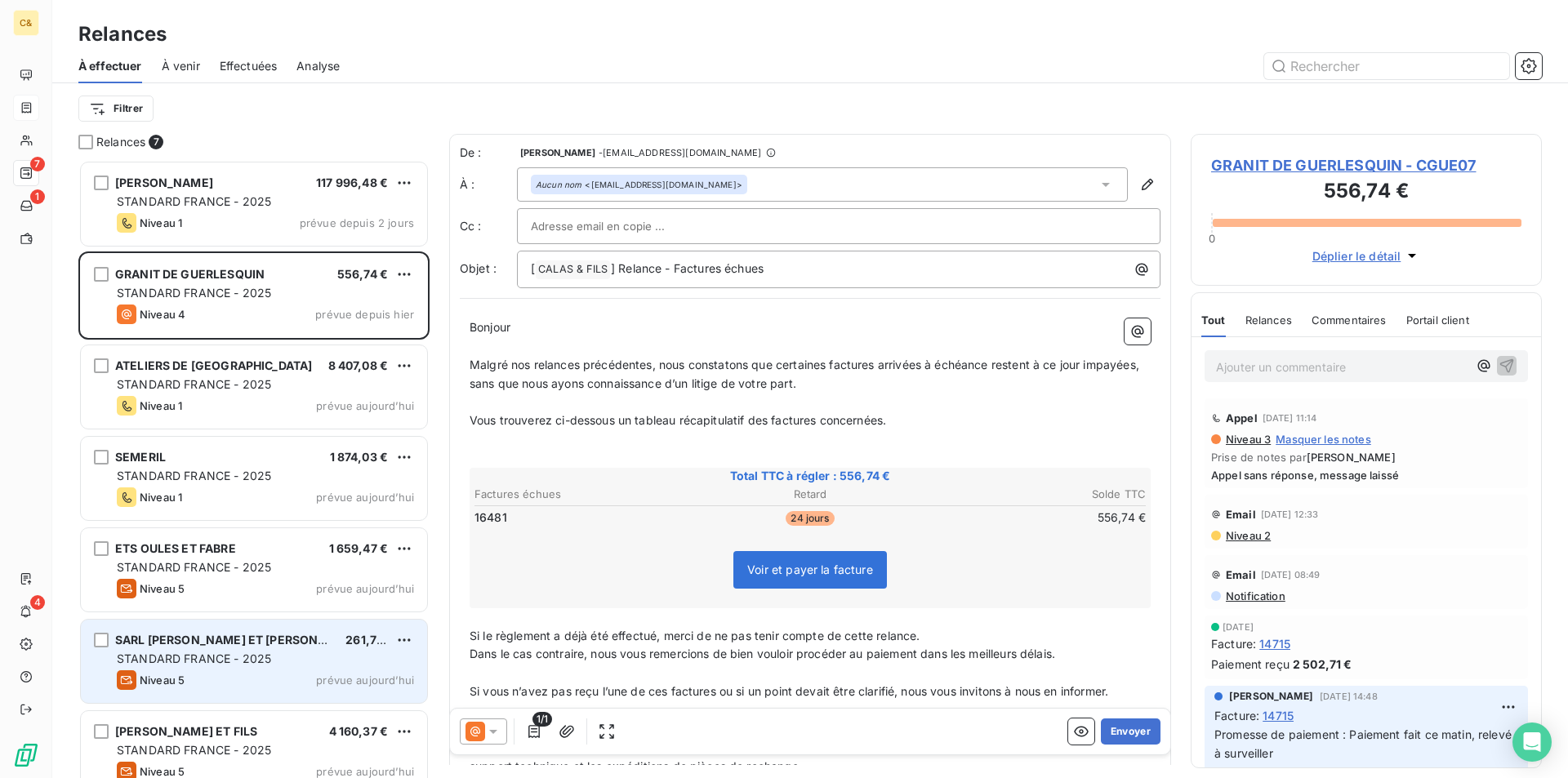
click at [252, 675] on div "Niveau 5 prévue aujourd’hui" at bounding box center [265, 681] width 297 height 19
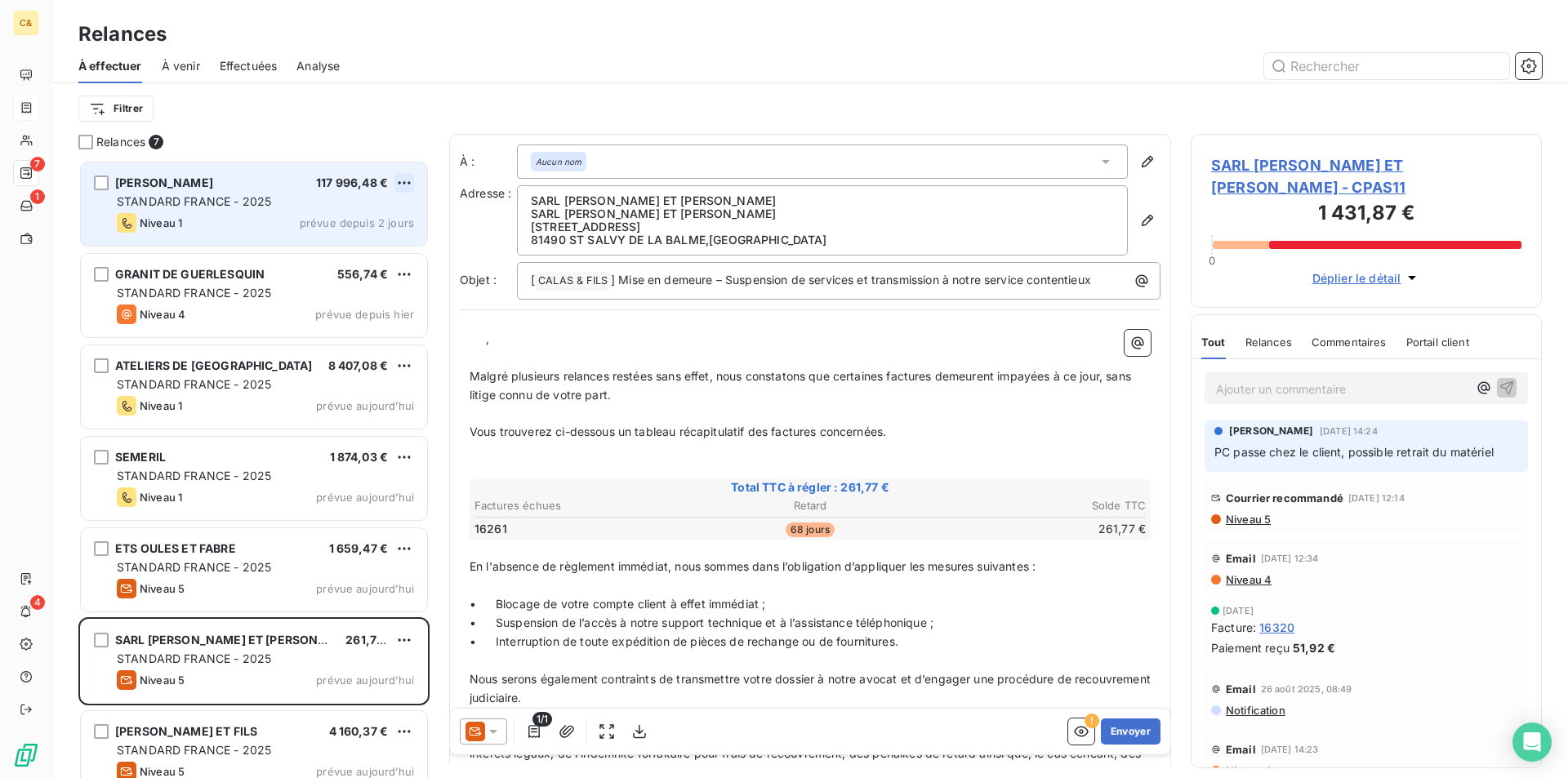
click at [406, 183] on html "C& 7 1 4 Relances À effectuer À venir Effectuées Analyse Filtrer Relances 7 SAS…" at bounding box center [784, 389] width 1568 height 778
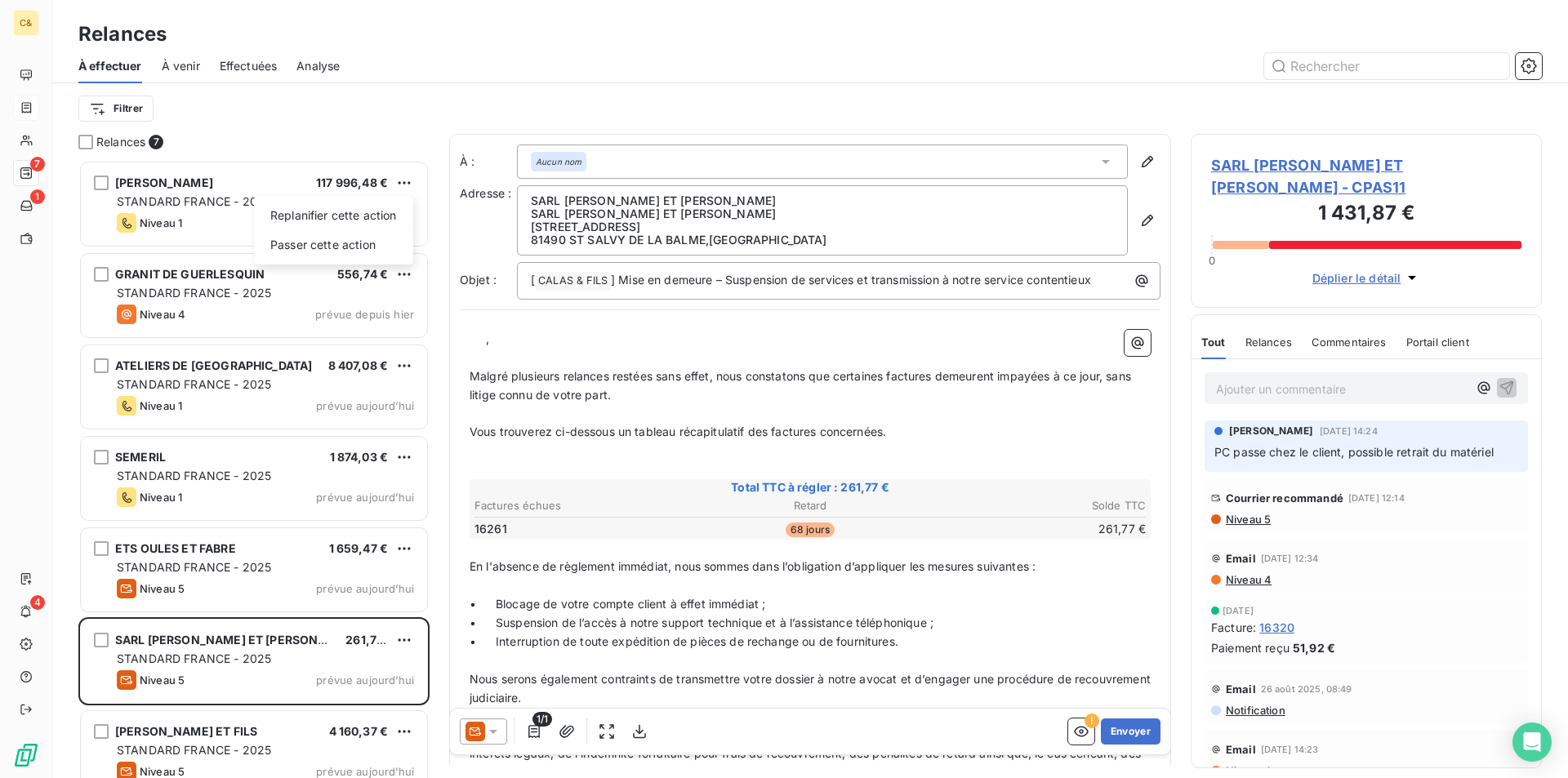
click at [363, 117] on html "C& 7 1 4 Relances À effectuer À venir Effectuées Analyse Filtrer Relances 7 SAS…" at bounding box center [784, 389] width 1568 height 778
